Goal: Task Accomplishment & Management: Manage account settings

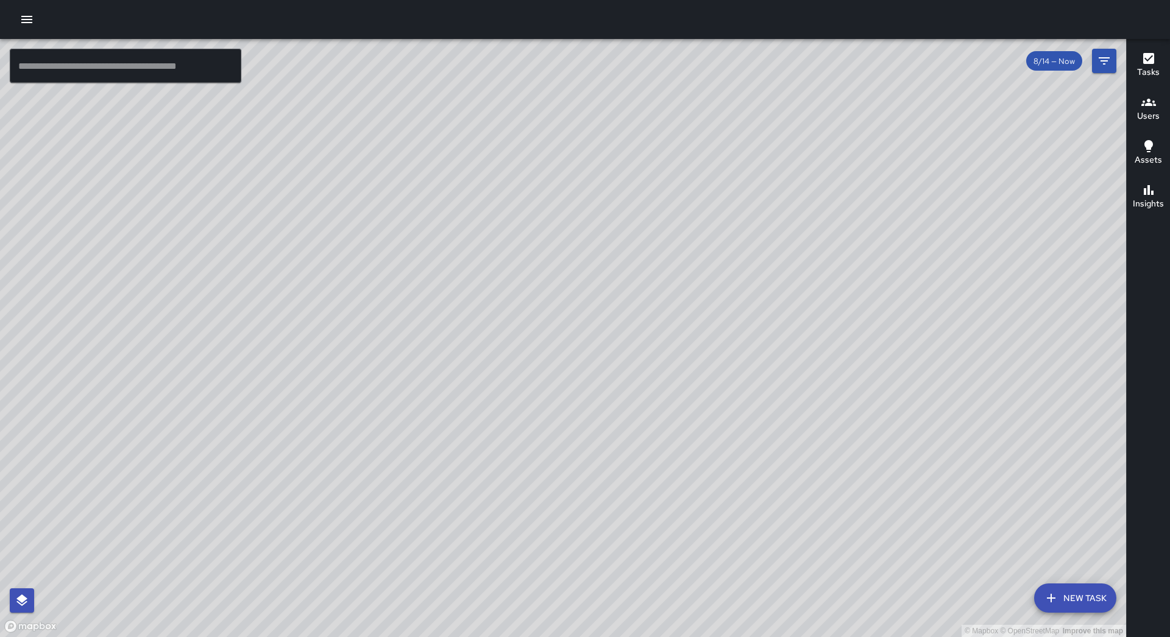
click at [21, 16] on icon "button" at bounding box center [26, 19] width 15 height 15
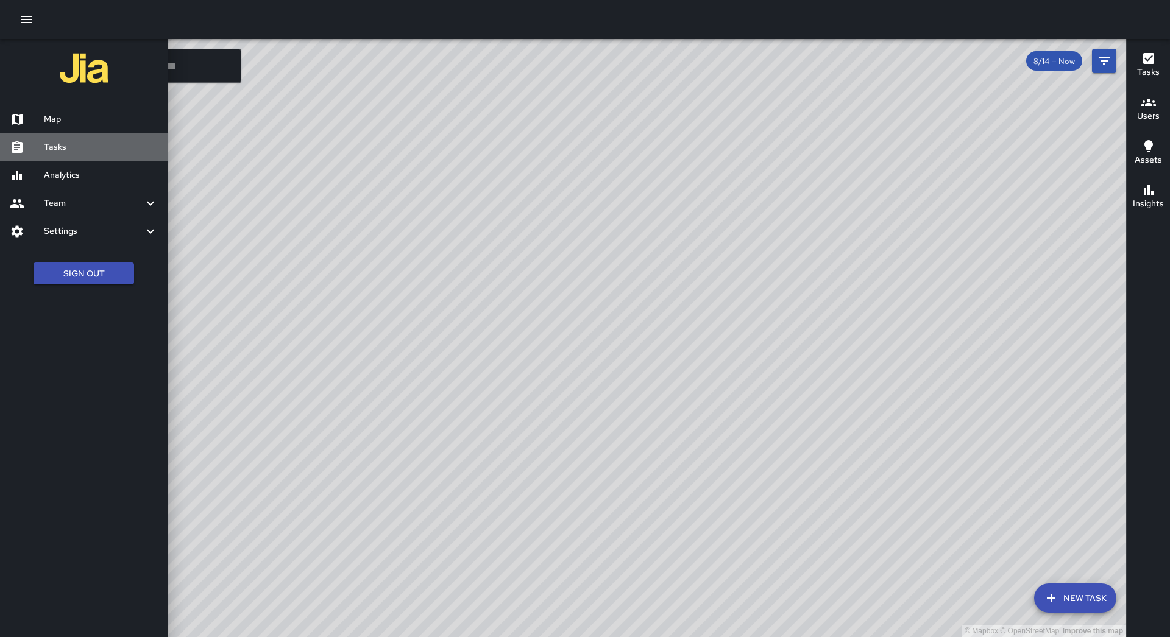
click at [86, 158] on link "Tasks" at bounding box center [84, 147] width 168 height 28
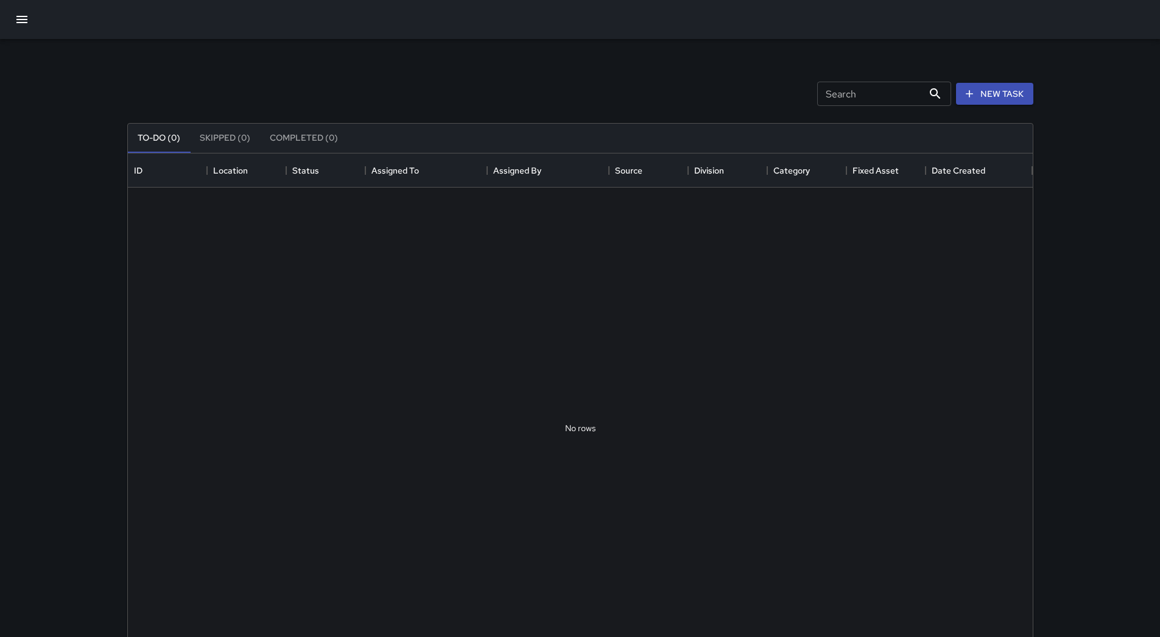
scroll to position [507, 896]
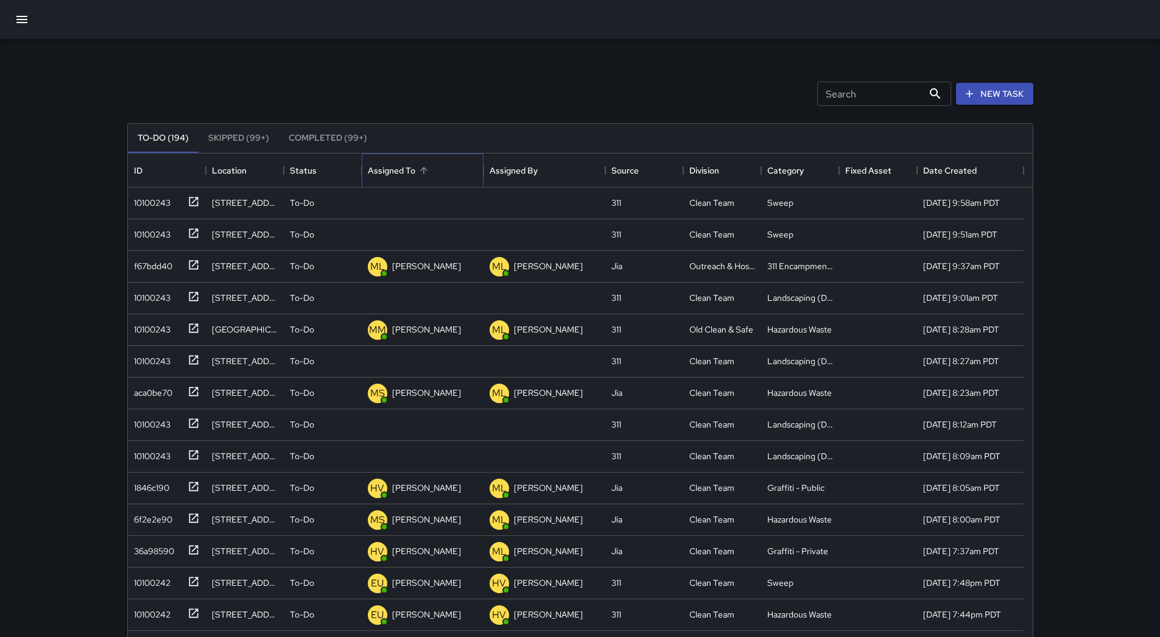
click at [446, 166] on div "Assigned To" at bounding box center [423, 170] width 110 height 34
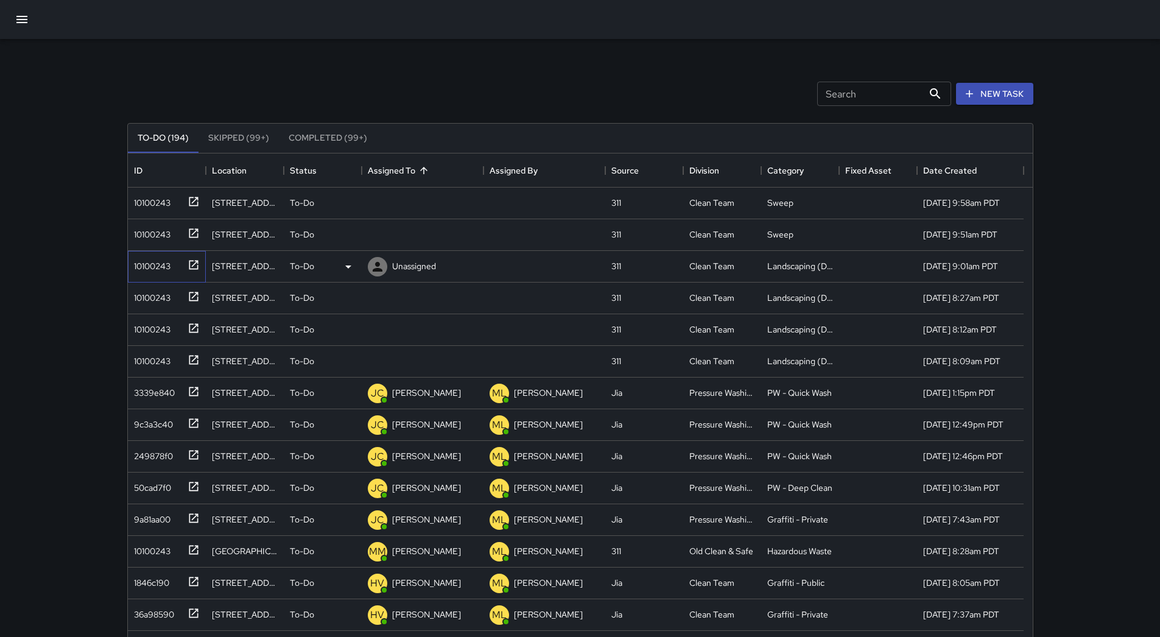
click at [163, 270] on div "10100243" at bounding box center [149, 263] width 41 height 17
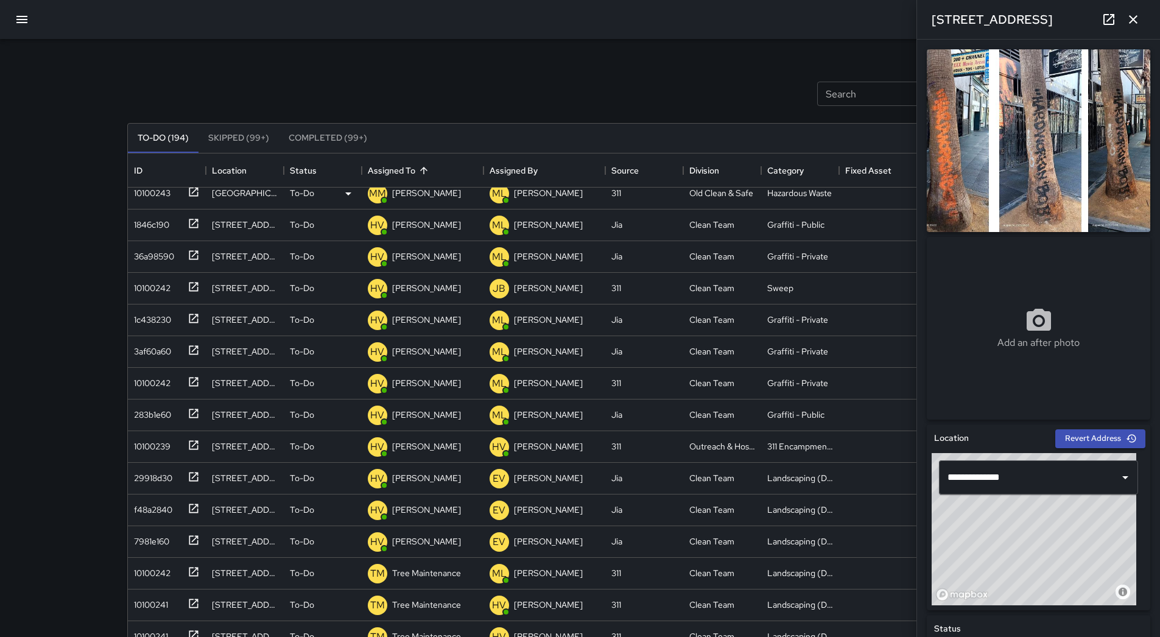
scroll to position [0, 0]
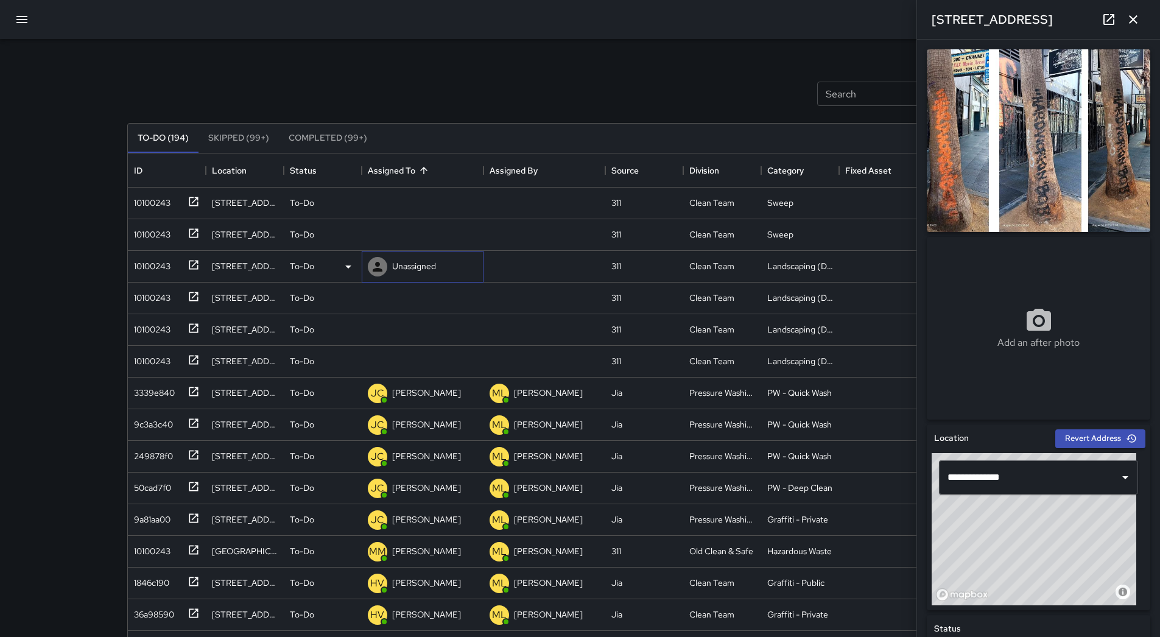
click at [429, 266] on p "Unassigned" at bounding box center [414, 266] width 44 height 12
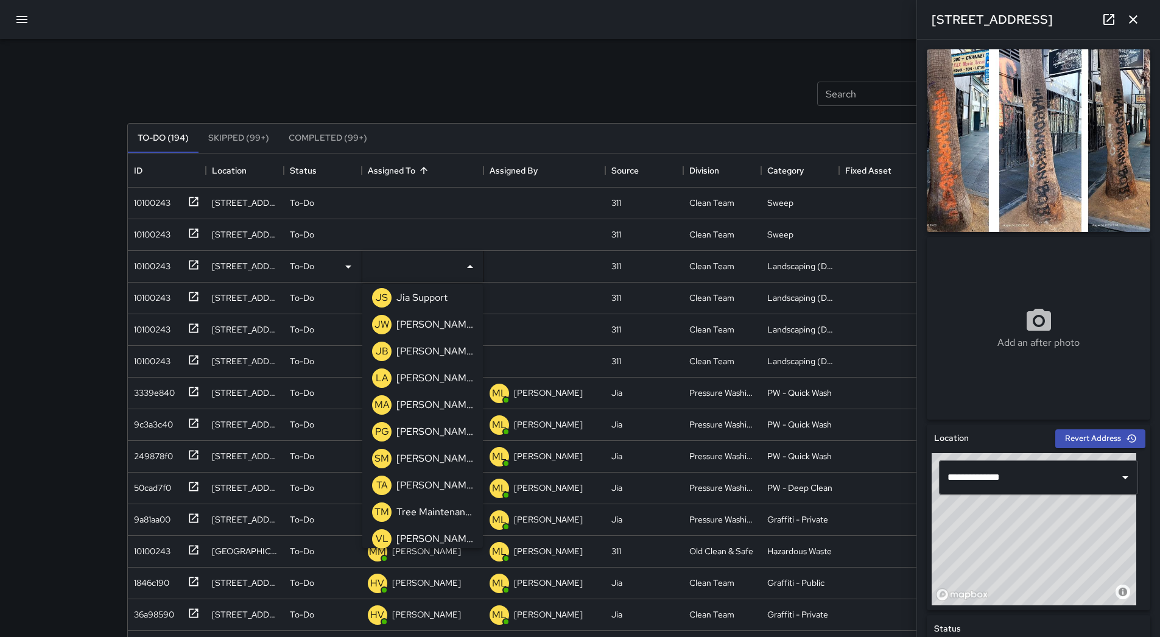
scroll to position [389, 0]
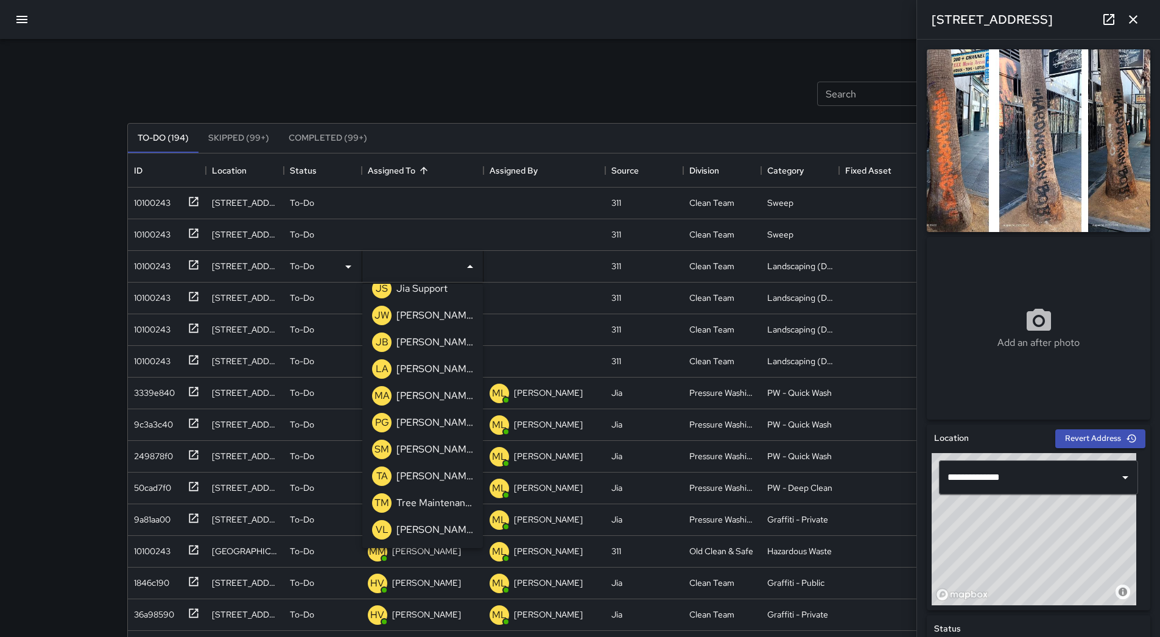
click at [444, 496] on p "Tree Maintenance" at bounding box center [435, 503] width 77 height 15
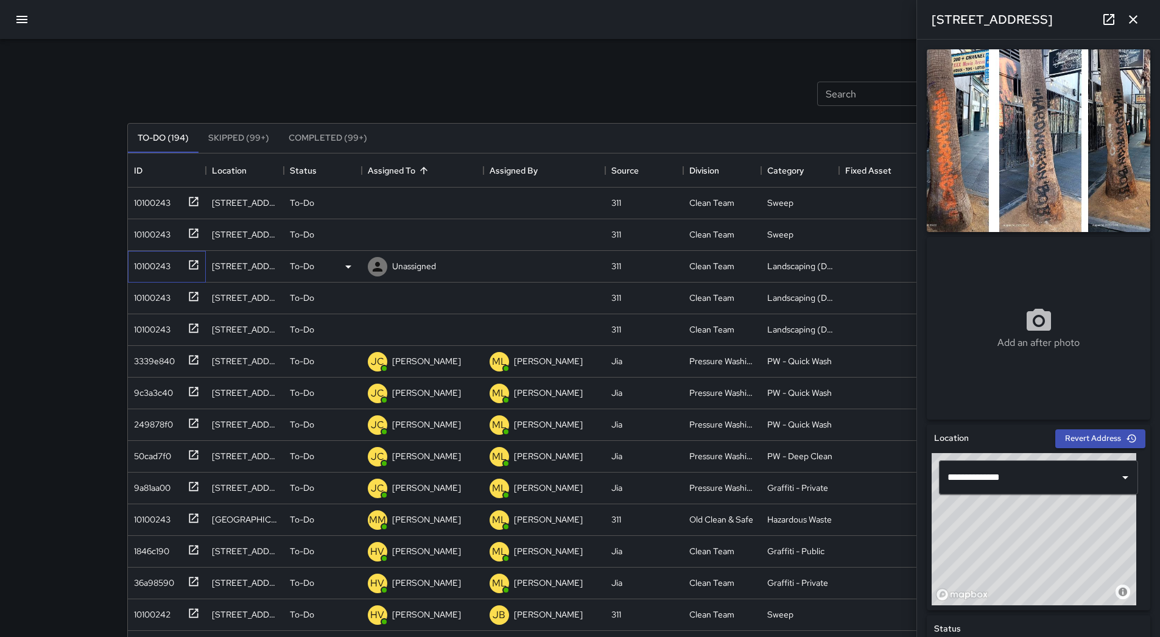
click at [144, 266] on div "10100243" at bounding box center [149, 263] width 41 height 17
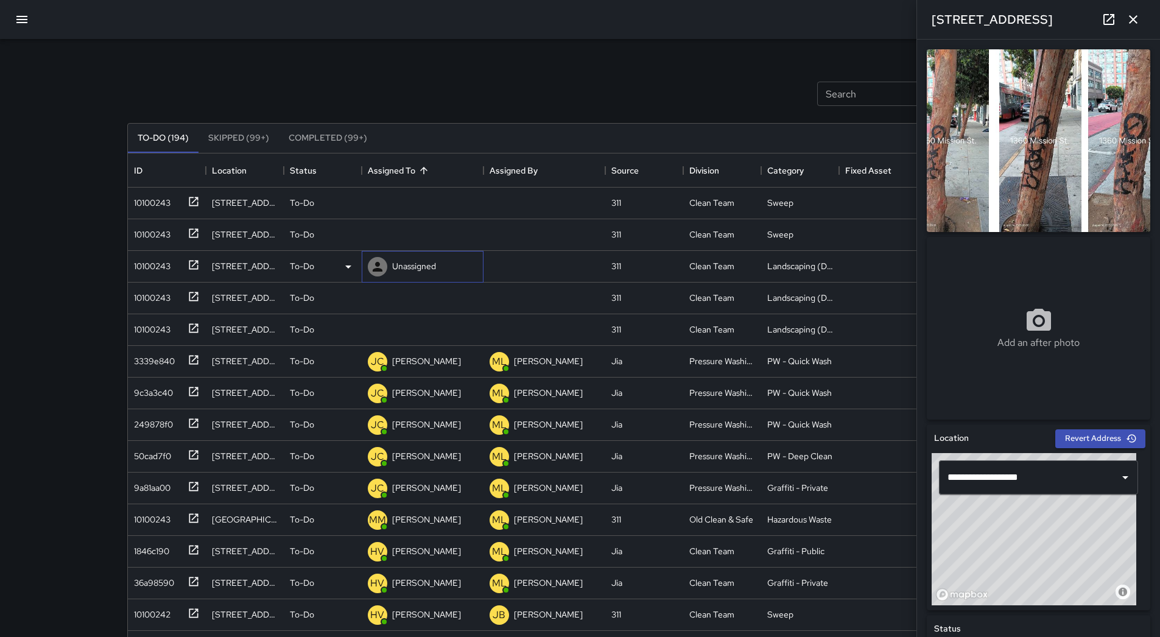
click at [424, 272] on p "Unassigned" at bounding box center [414, 266] width 44 height 12
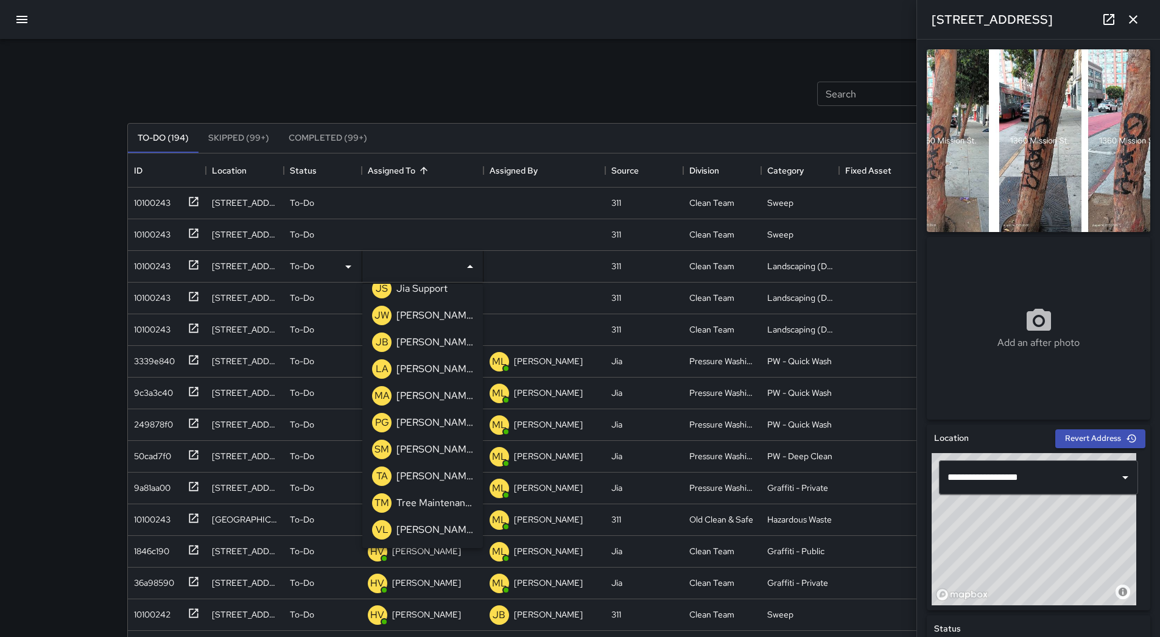
click at [424, 502] on p "Tree Maintenance" at bounding box center [435, 503] width 77 height 15
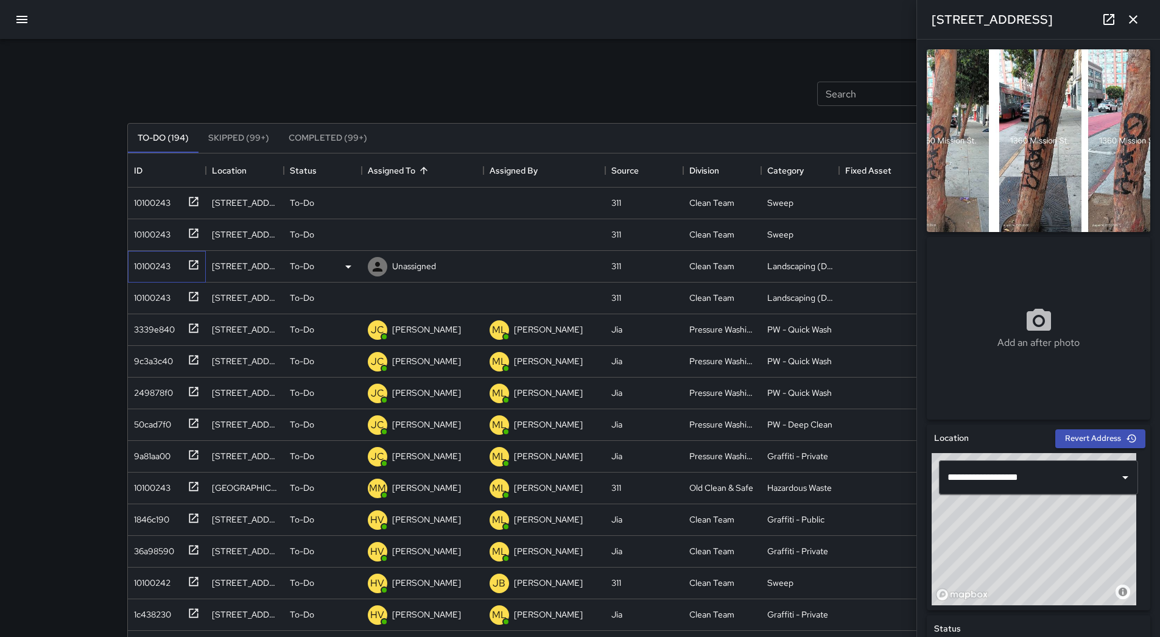
click at [164, 267] on div "10100243" at bounding box center [149, 263] width 41 height 17
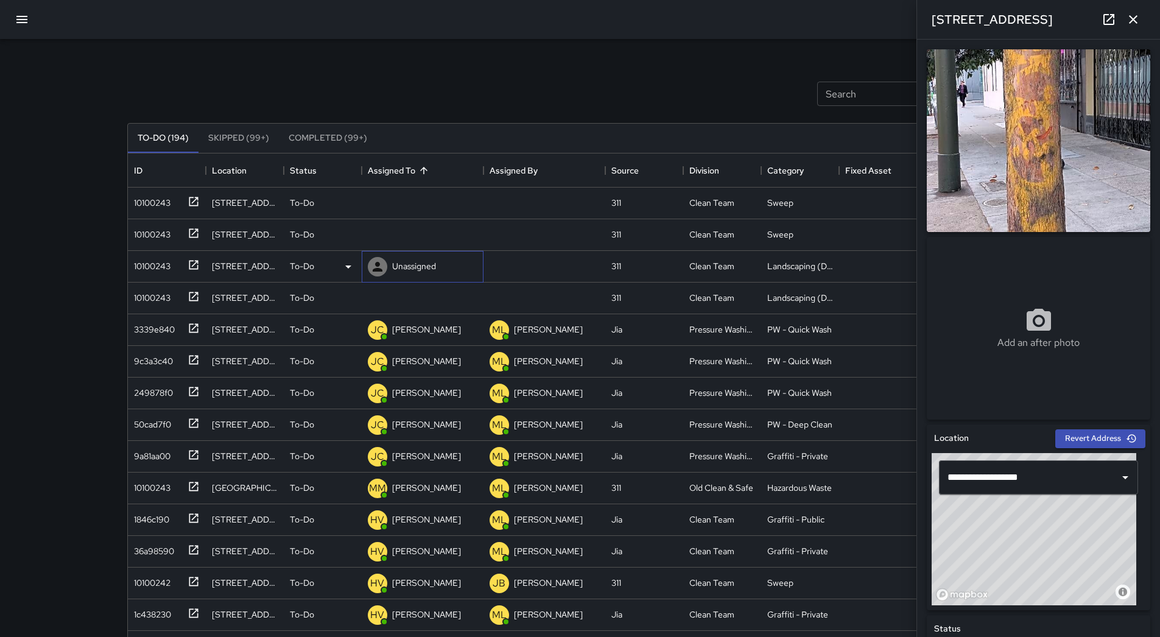
click at [365, 269] on div at bounding box center [377, 267] width 24 height 24
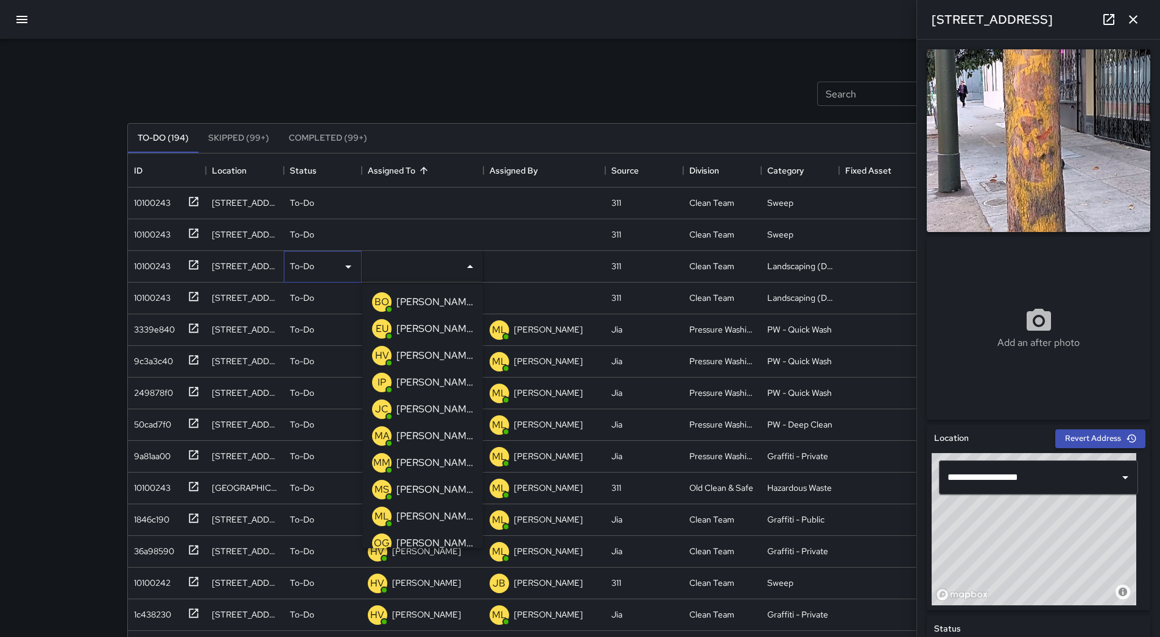
click at [348, 274] on div "To-Do" at bounding box center [323, 267] width 78 height 32
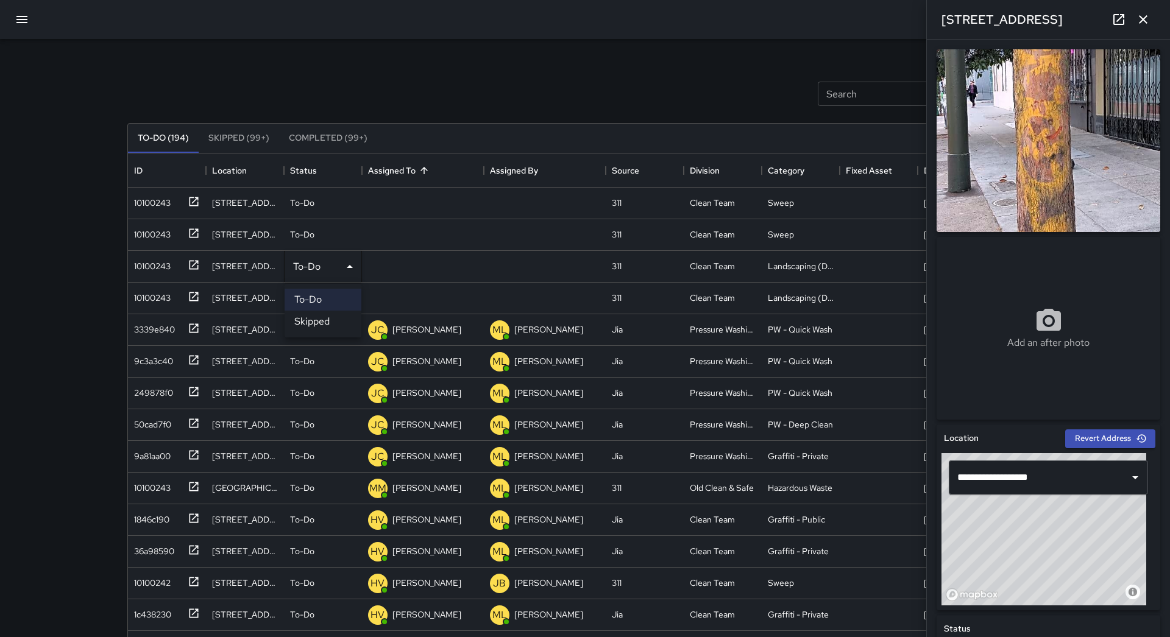
click at [337, 325] on li "Skipped" at bounding box center [322, 322] width 77 height 22
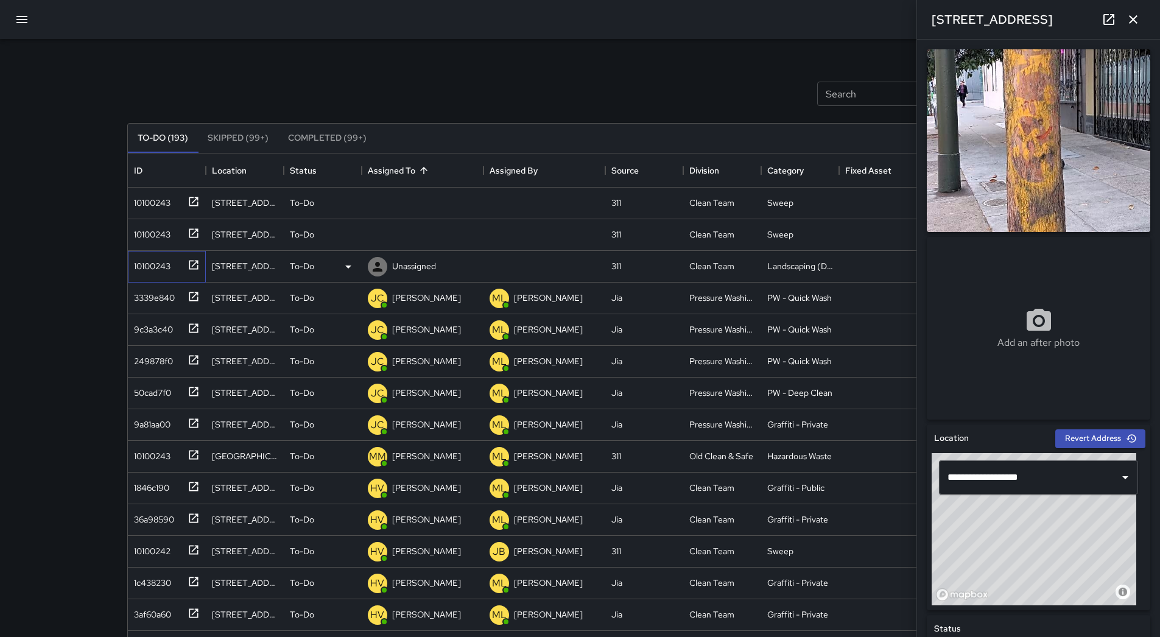
click at [166, 270] on div "10100243" at bounding box center [149, 263] width 41 height 17
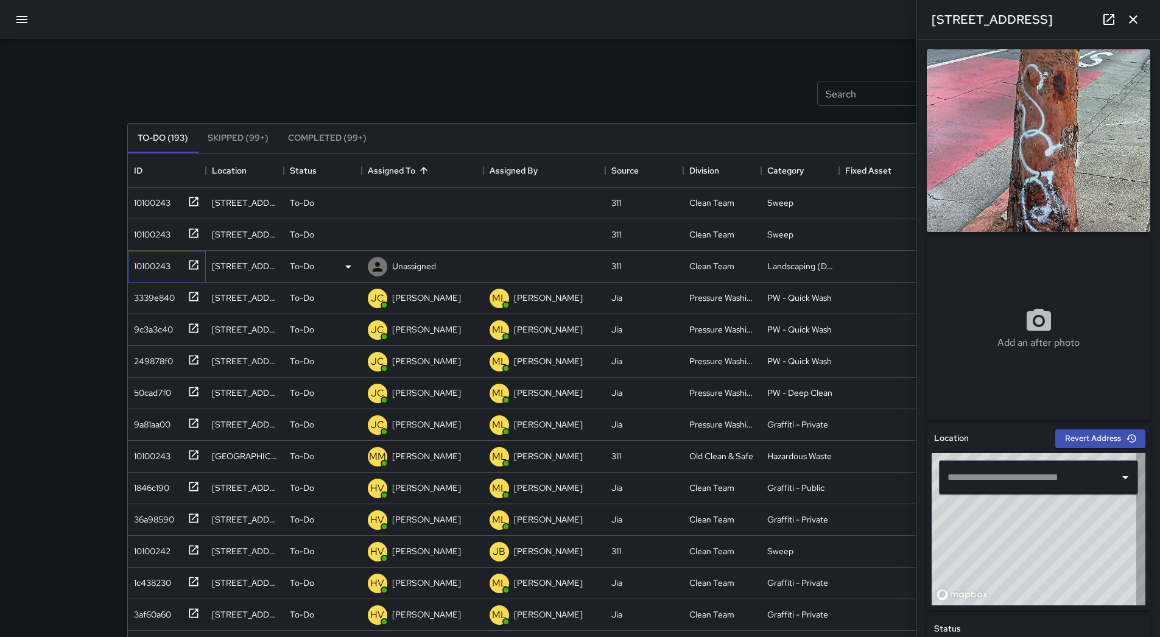
type input "**********"
click at [410, 263] on p "Unassigned" at bounding box center [414, 266] width 44 height 12
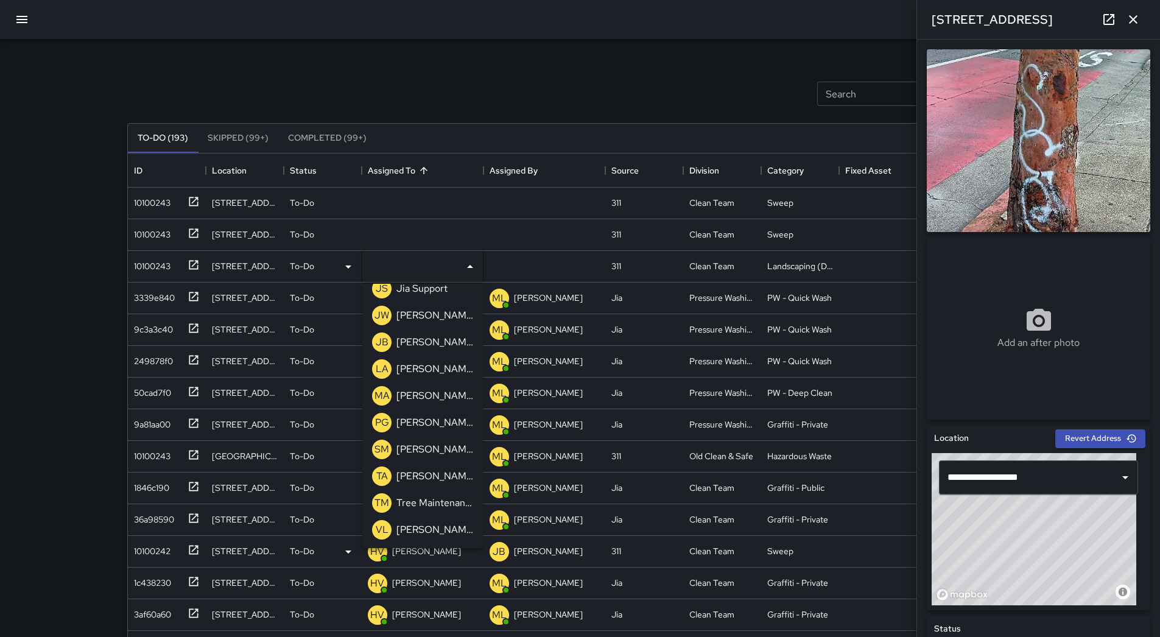
click at [418, 506] on p "Tree Maintenance" at bounding box center [435, 503] width 77 height 15
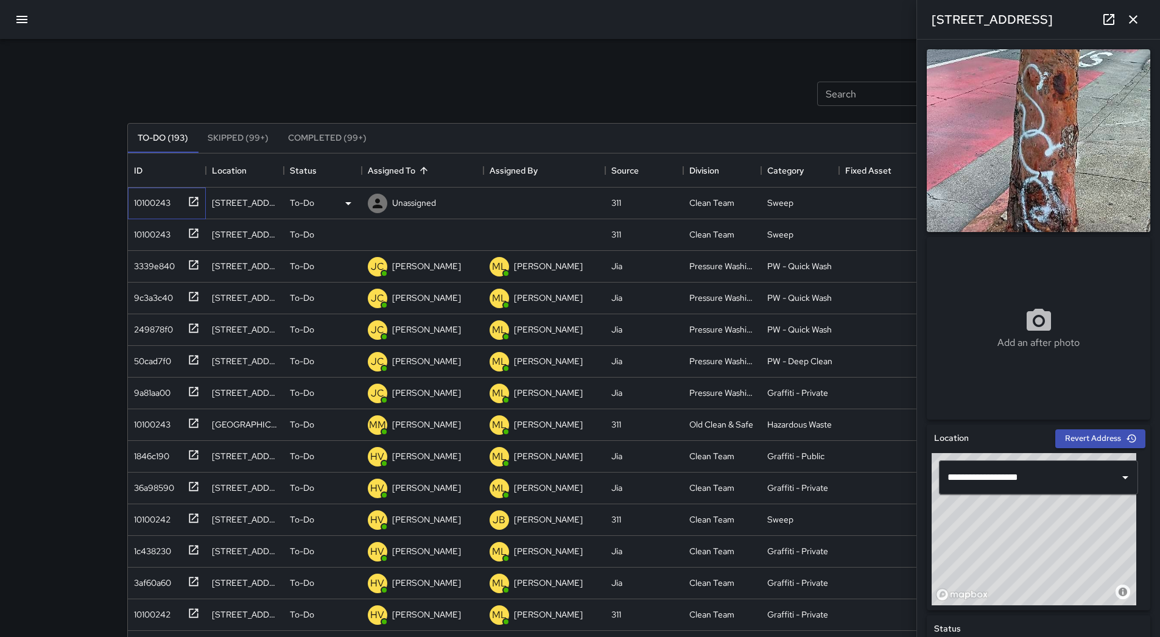
click at [160, 213] on div "10100243" at bounding box center [167, 204] width 78 height 32
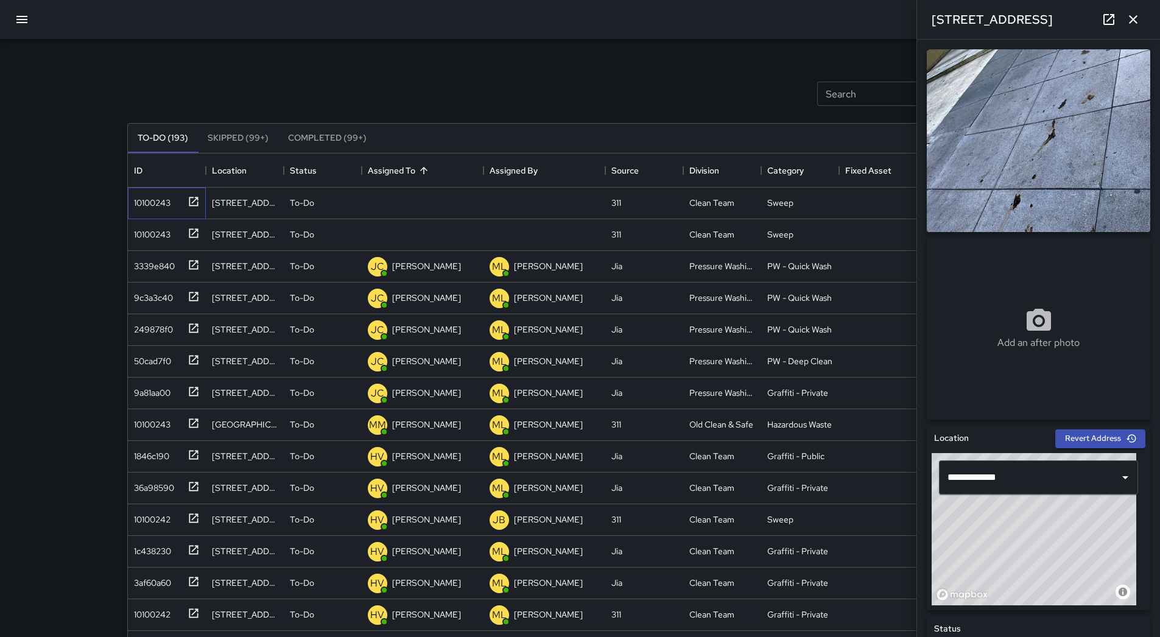
scroll to position [419, 0]
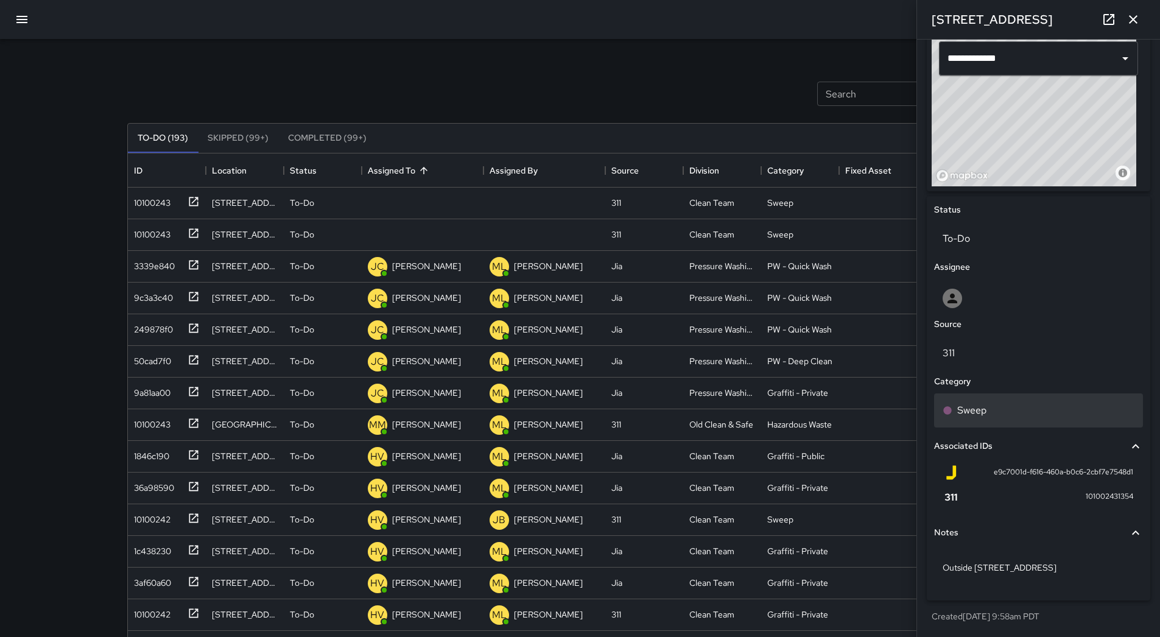
click at [1042, 406] on div "Sweep" at bounding box center [1039, 410] width 192 height 15
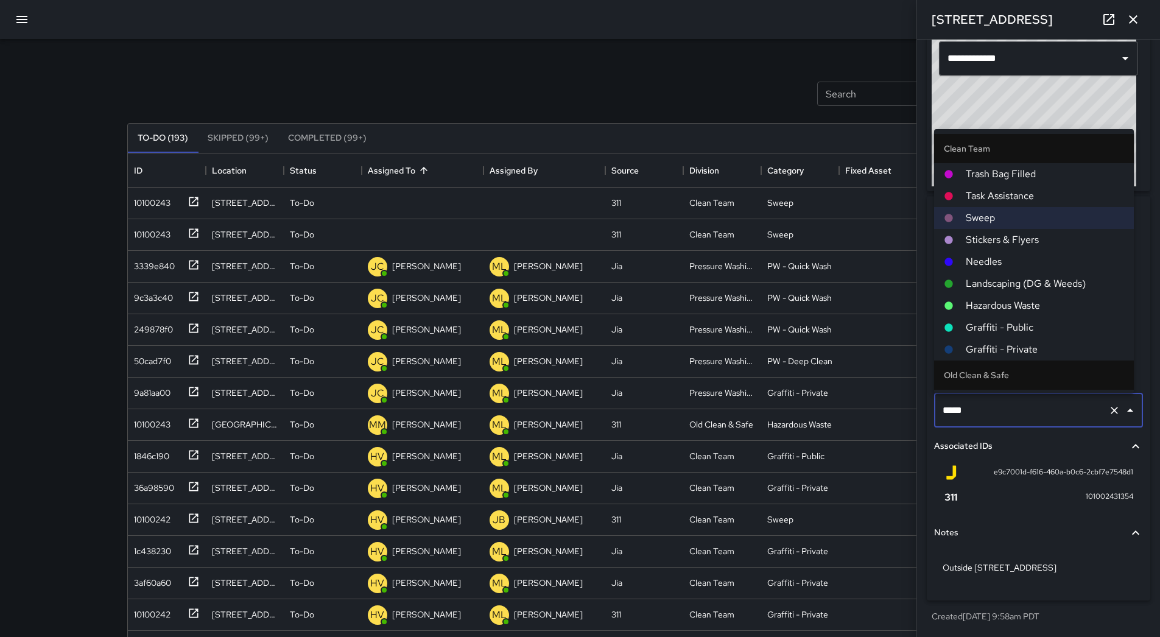
click at [1023, 305] on span "Hazardous Waste" at bounding box center [1045, 305] width 158 height 15
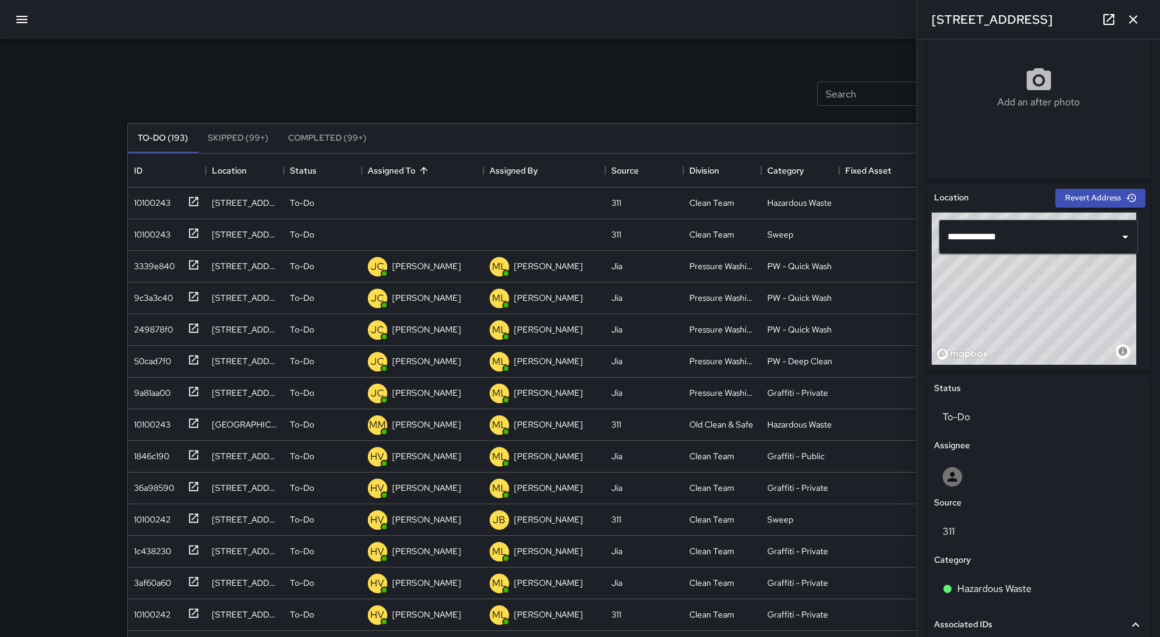
scroll to position [236, 0]
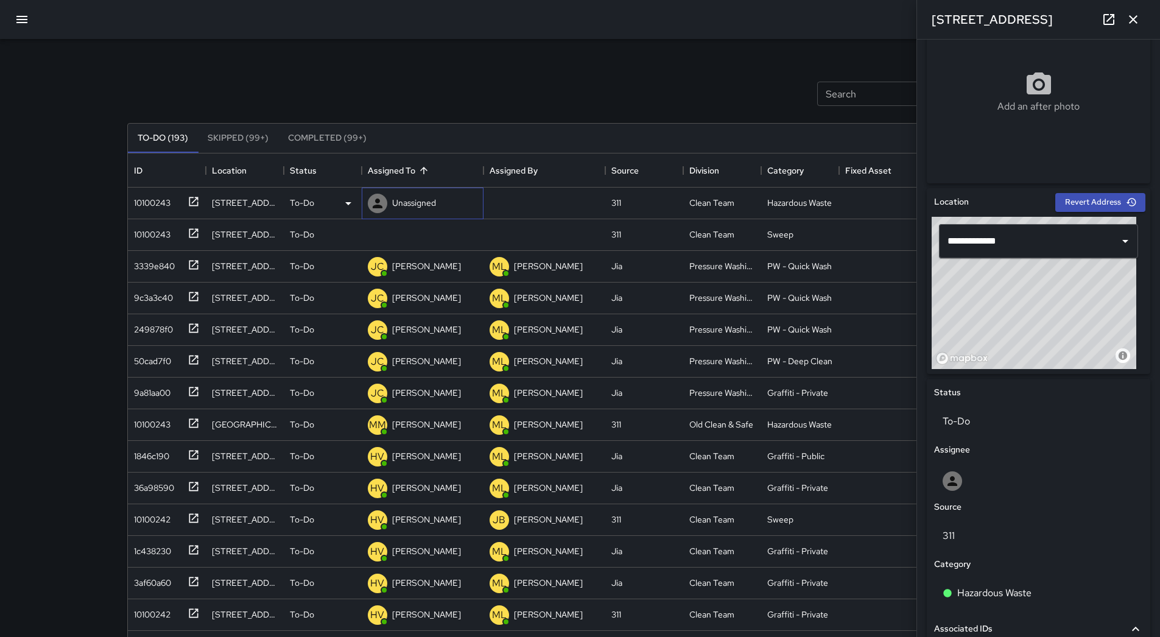
click at [393, 201] on p "Unassigned" at bounding box center [414, 203] width 44 height 12
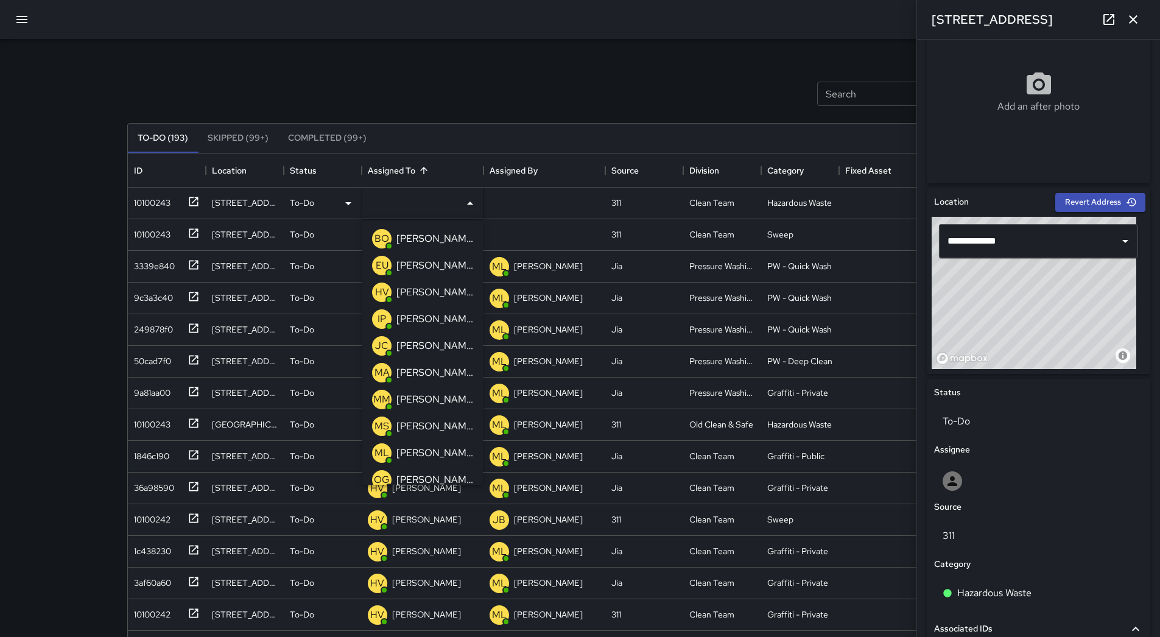
click at [431, 233] on p "[PERSON_NAME] Overall" at bounding box center [435, 238] width 77 height 15
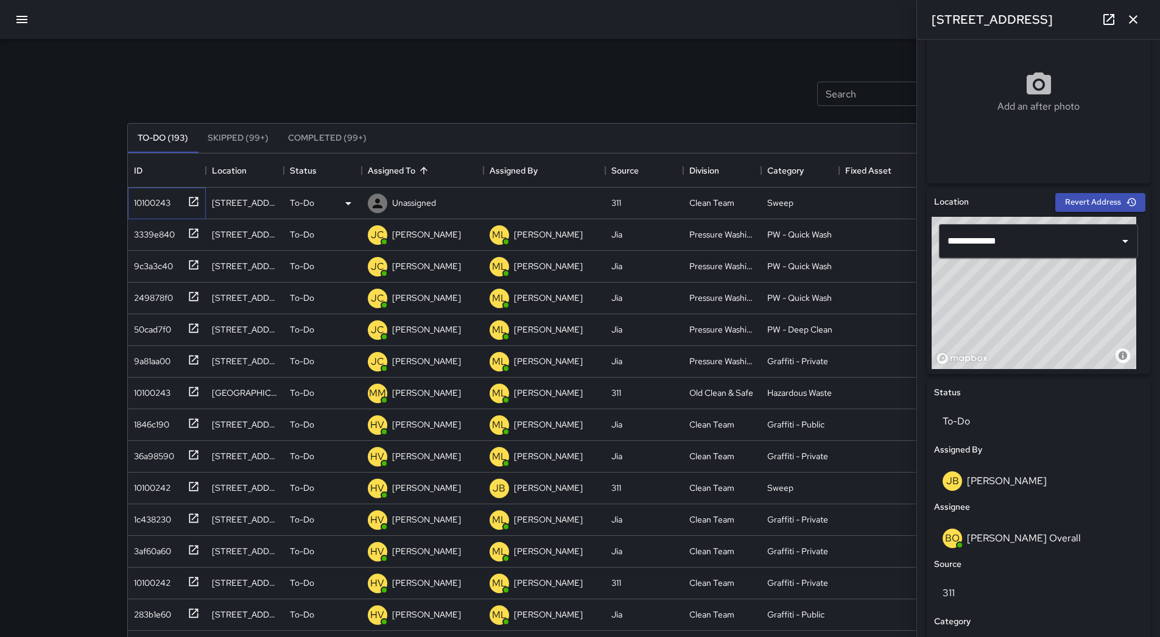
click at [153, 197] on div "10100243" at bounding box center [149, 200] width 41 height 17
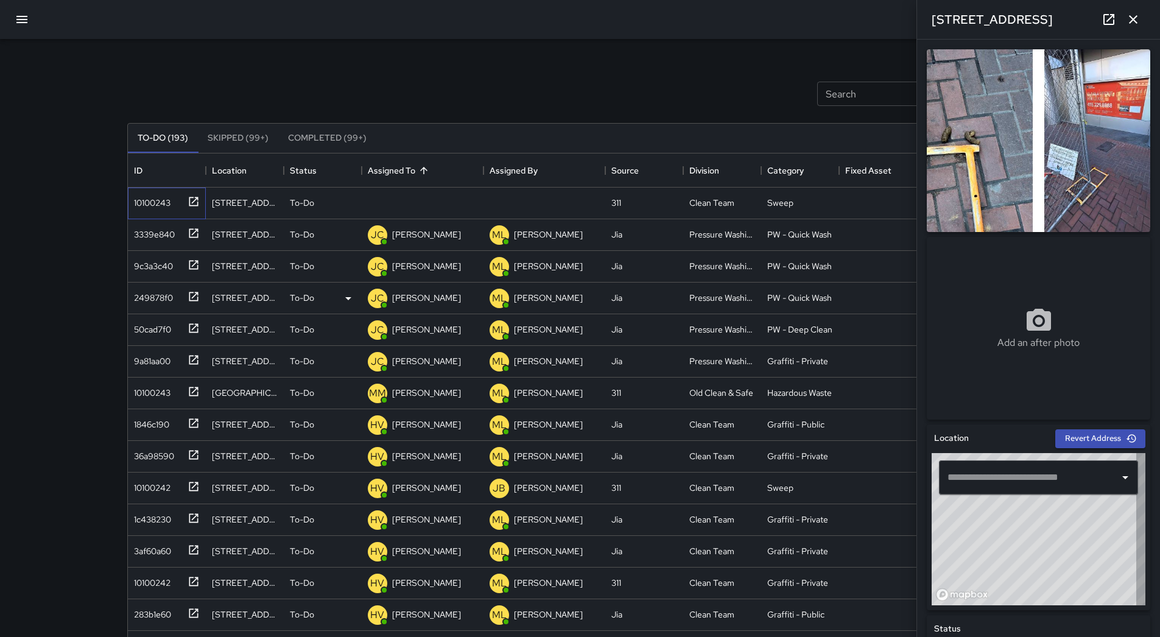
type input "**********"
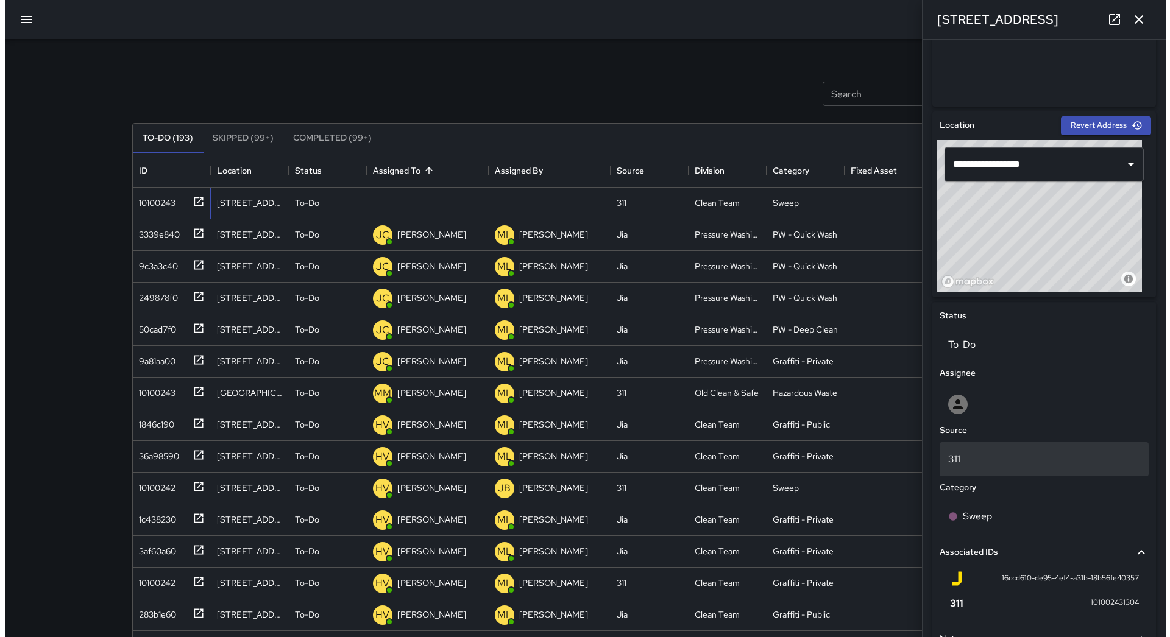
scroll to position [431, 0]
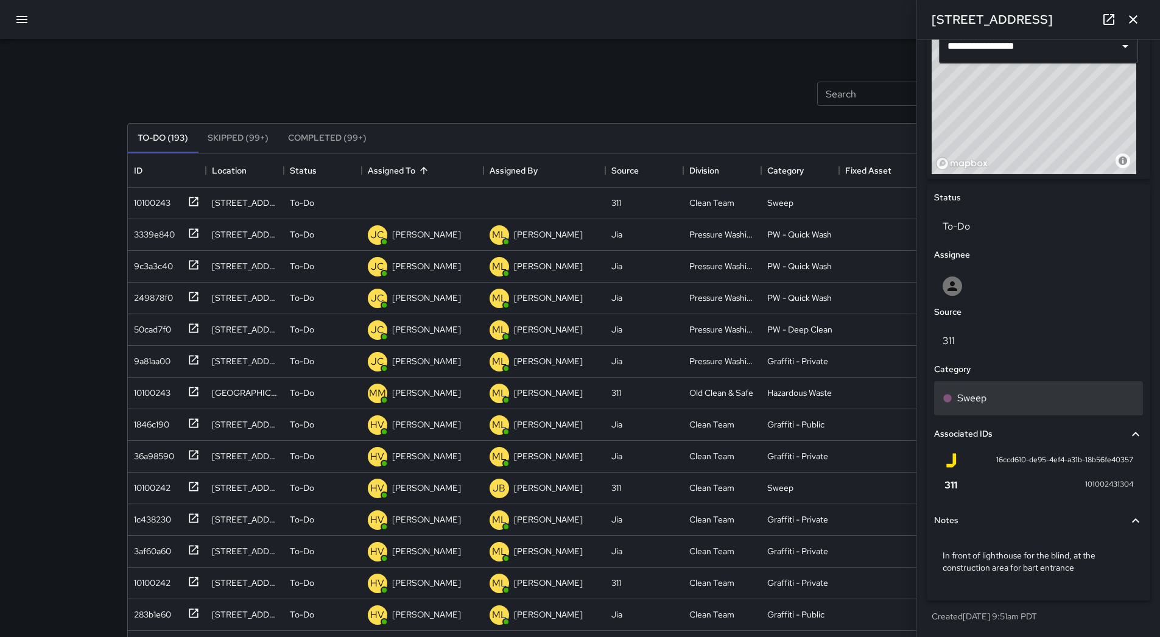
click at [1019, 404] on div "Sweep" at bounding box center [1039, 398] width 192 height 15
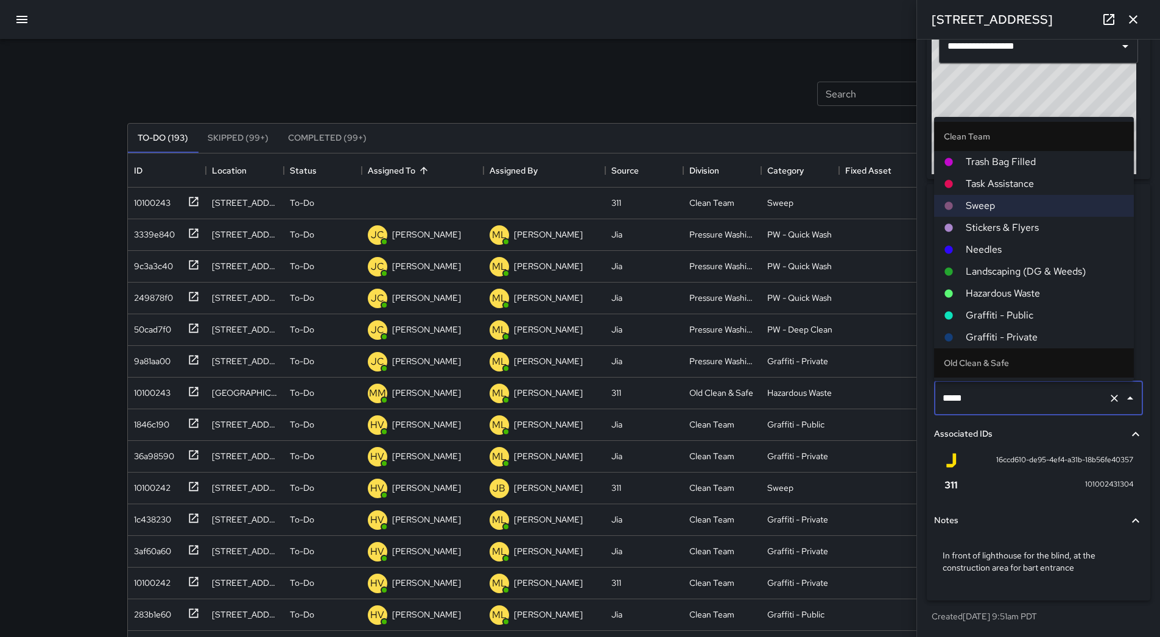
click at [1011, 292] on span "Hazardous Waste" at bounding box center [1045, 293] width 158 height 15
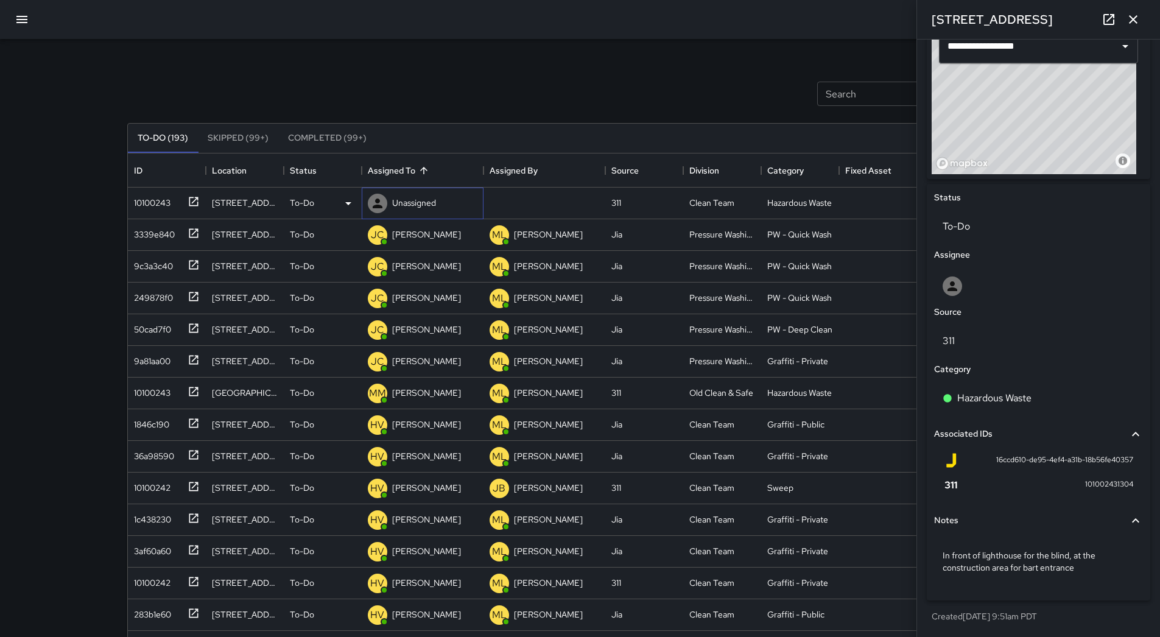
click at [405, 196] on div "Unassigned" at bounding box center [414, 202] width 49 height 17
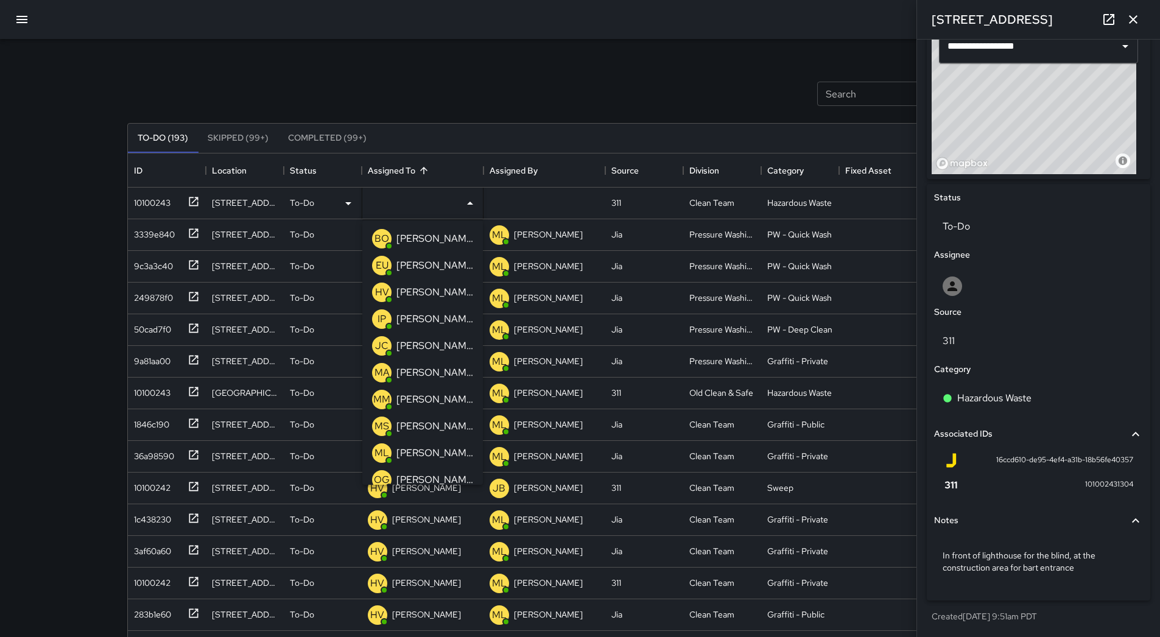
click at [439, 396] on p "[PERSON_NAME]" at bounding box center [435, 399] width 77 height 15
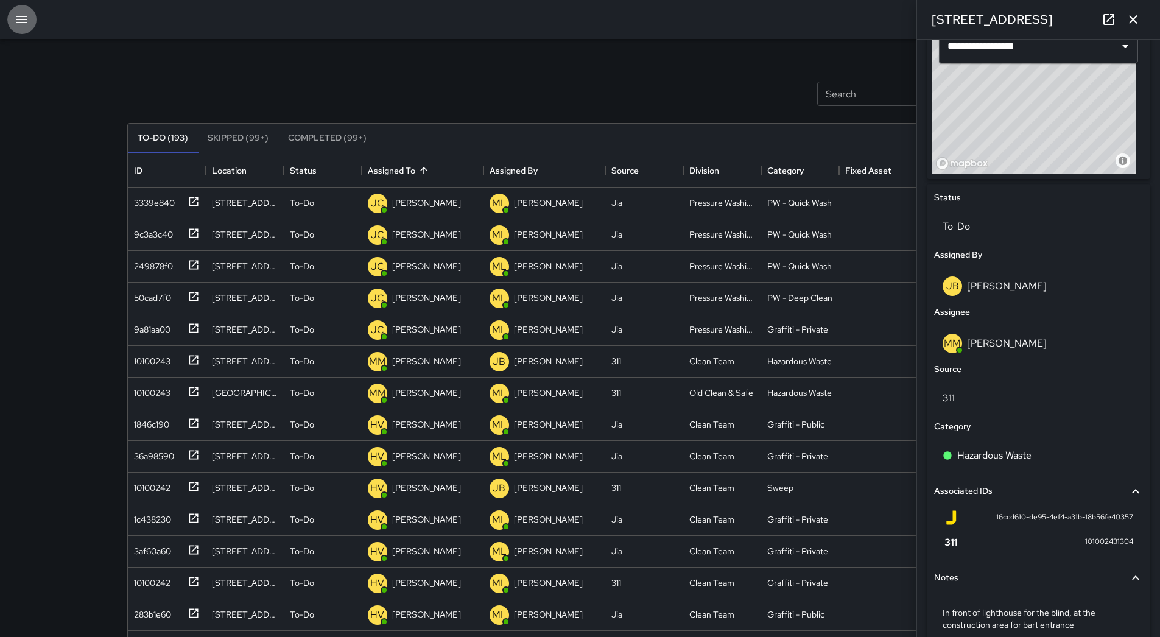
click at [23, 19] on icon "button" at bounding box center [21, 19] width 11 height 7
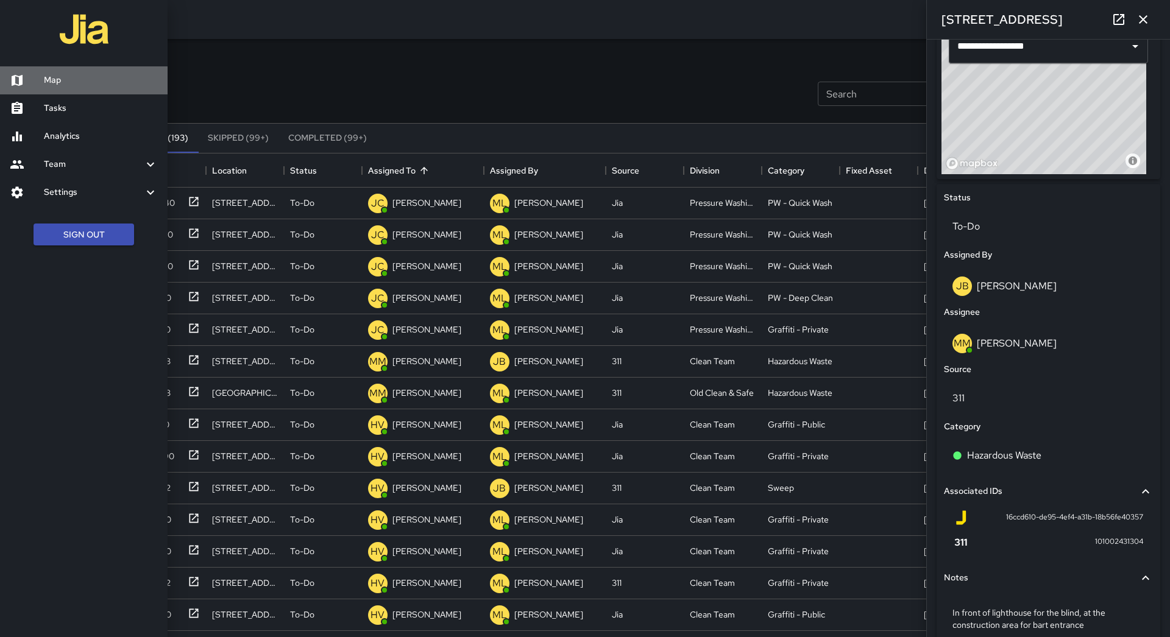
click at [77, 79] on h6 "Map" at bounding box center [101, 80] width 114 height 13
